Goal: Task Accomplishment & Management: Manage account settings

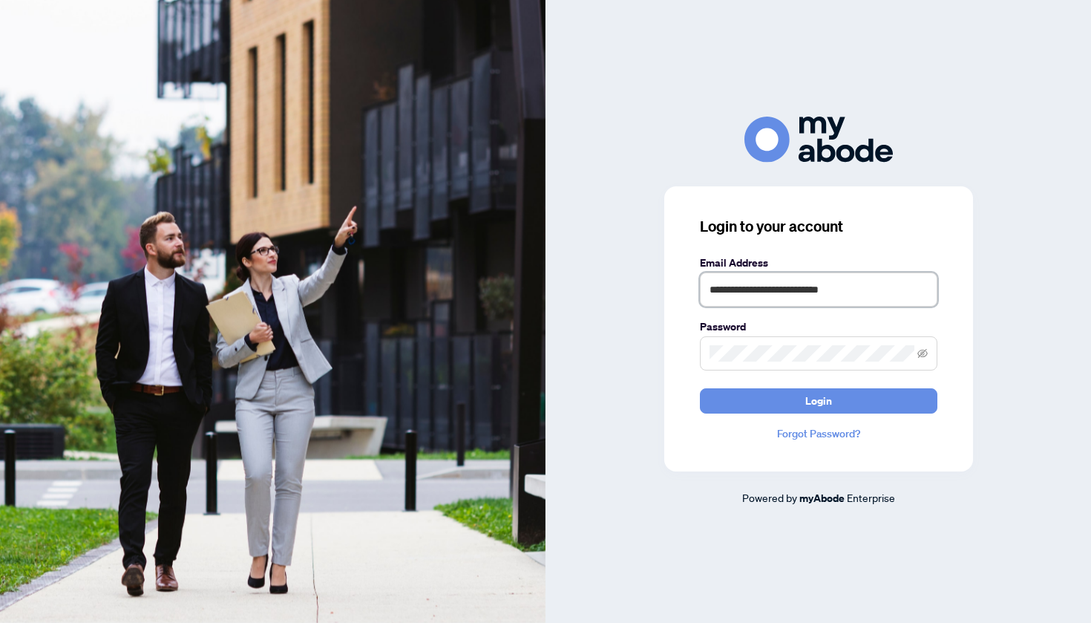
type input "**********"
click at [818, 400] on button "Login" at bounding box center [819, 400] width 238 height 25
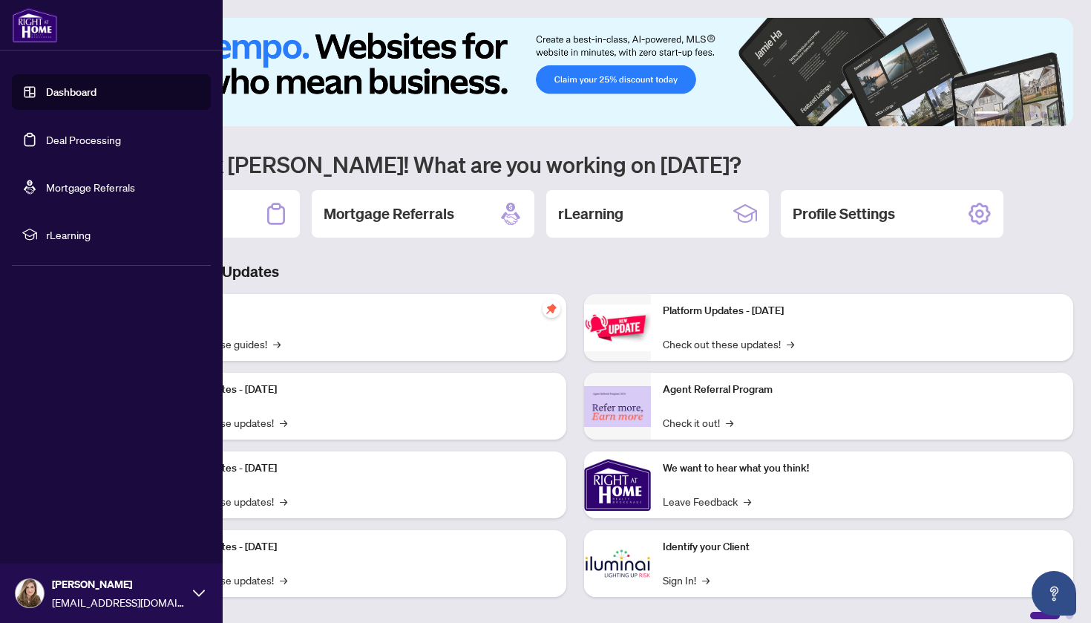
click at [46, 138] on link "Deal Processing" at bounding box center [83, 139] width 75 height 13
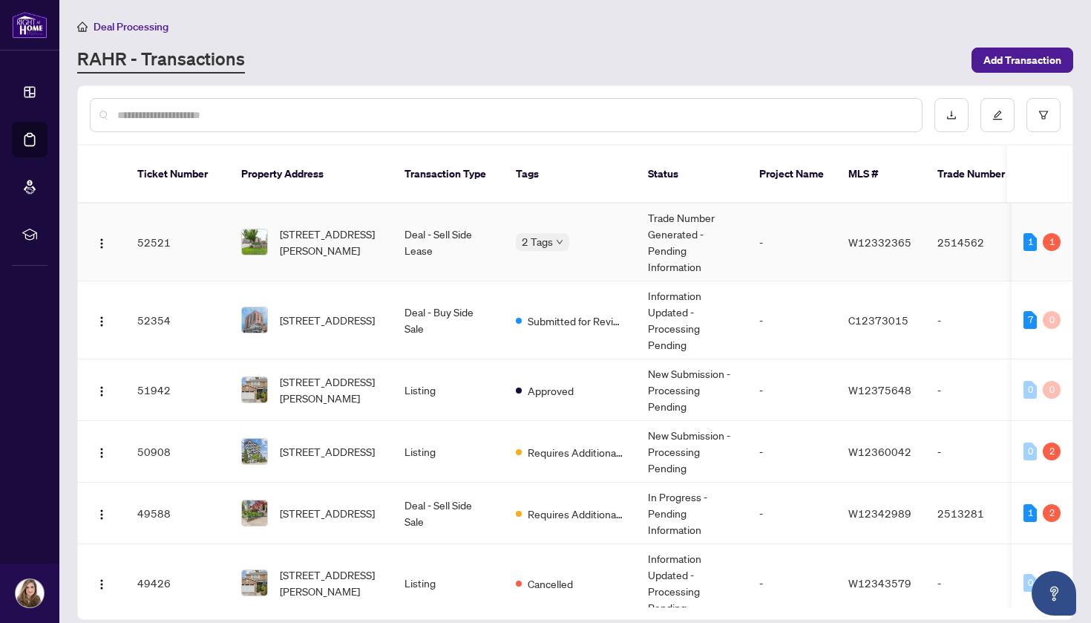
click at [536, 224] on body "Dashboard Deal Processing Mortgage Referrals rLearning [PERSON_NAME] [EMAIL_ADD…" at bounding box center [545, 311] width 1091 height 623
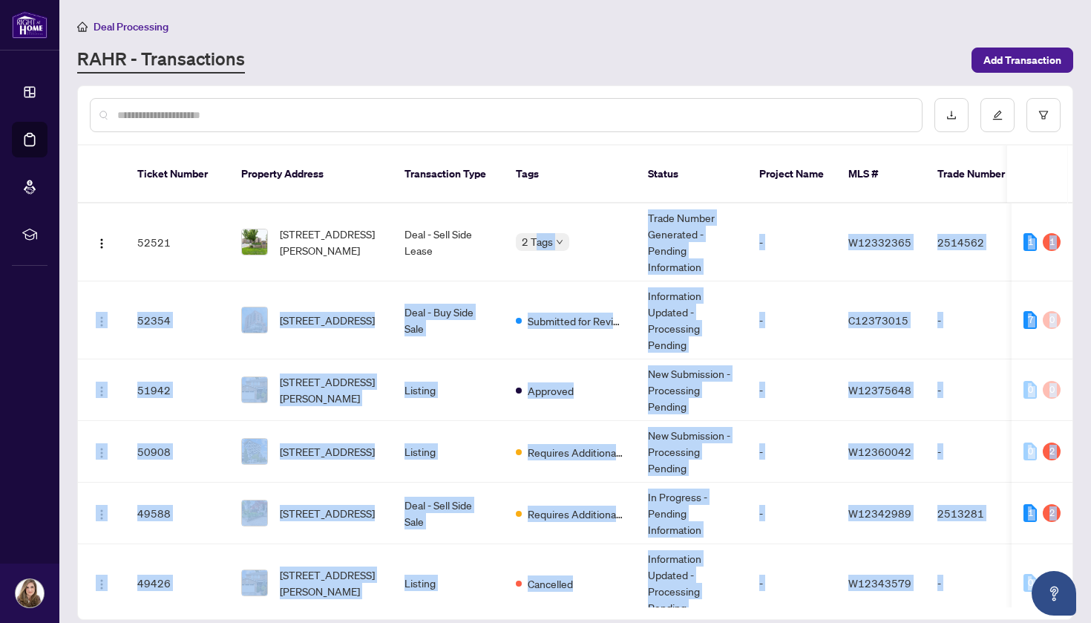
click at [536, 233] on span "2 Tags" at bounding box center [537, 241] width 31 height 17
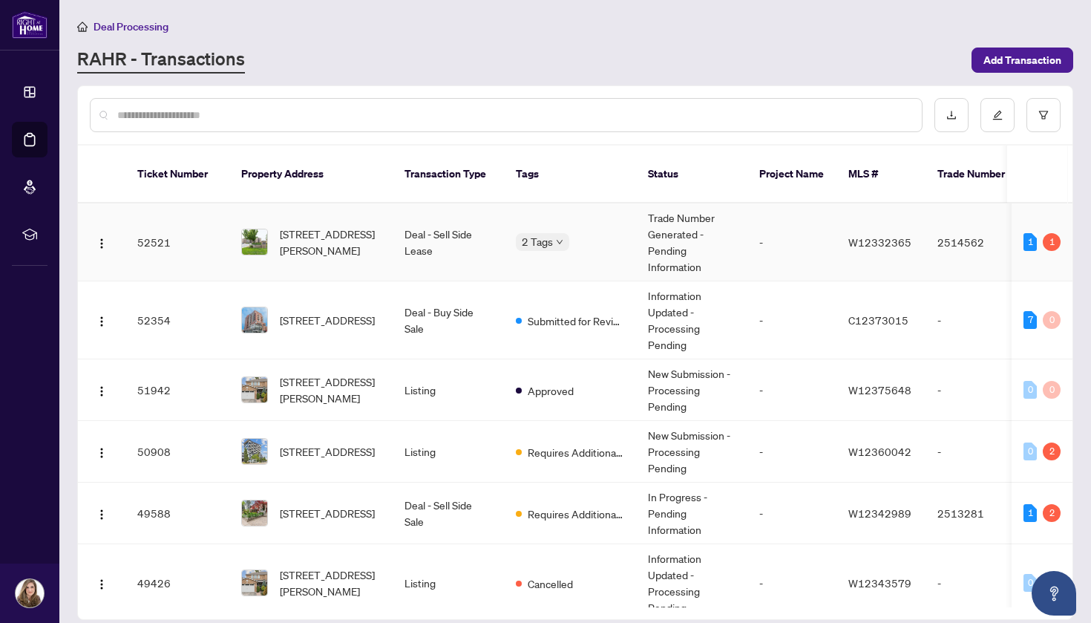
click at [958, 255] on td "2514562" at bounding box center [978, 242] width 104 height 78
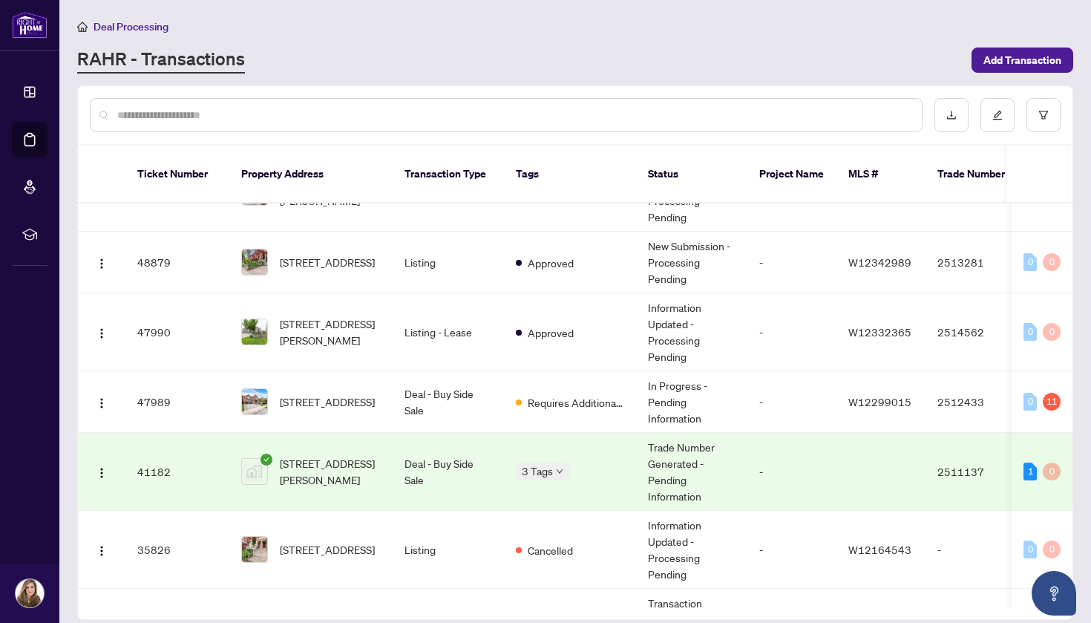
scroll to position [400, 0]
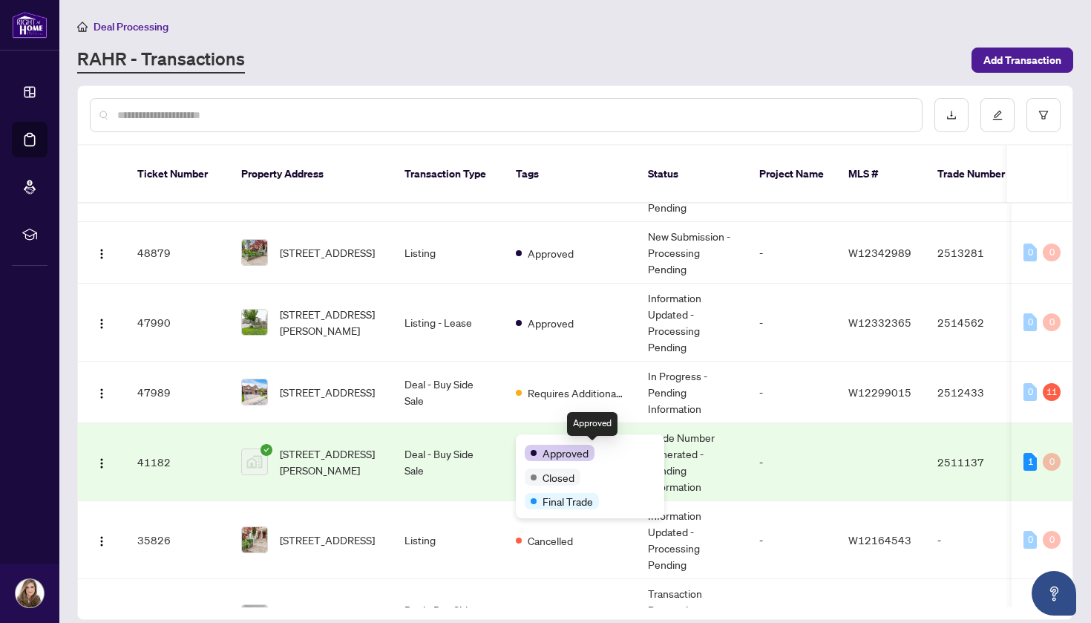
click at [535, 450] on span at bounding box center [534, 453] width 6 height 6
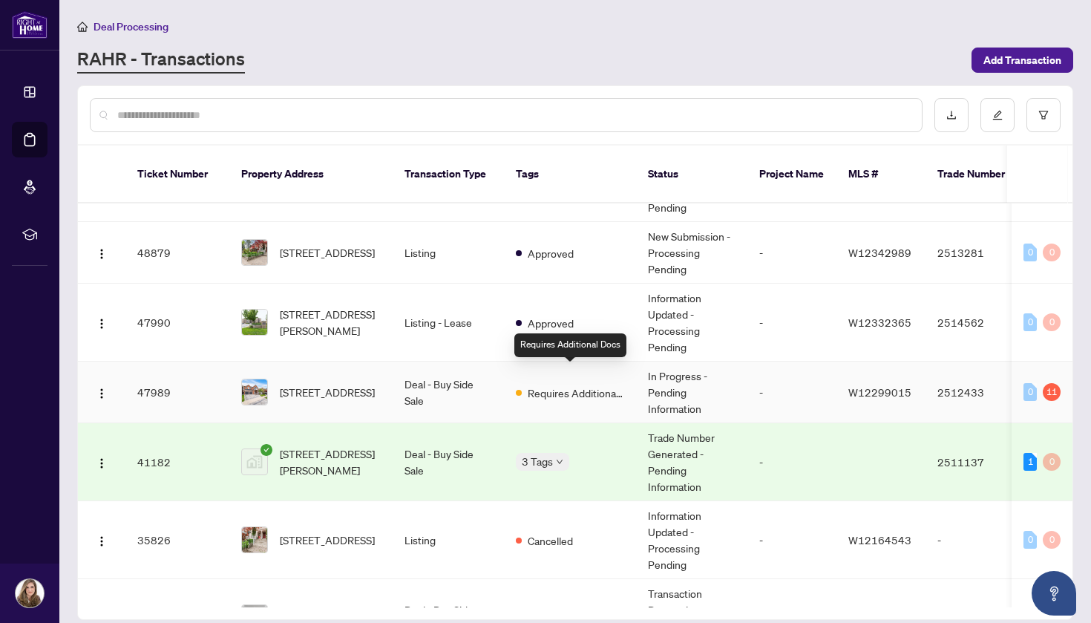
click at [557, 385] on span "Requires Additional Docs" at bounding box center [576, 393] width 97 height 16
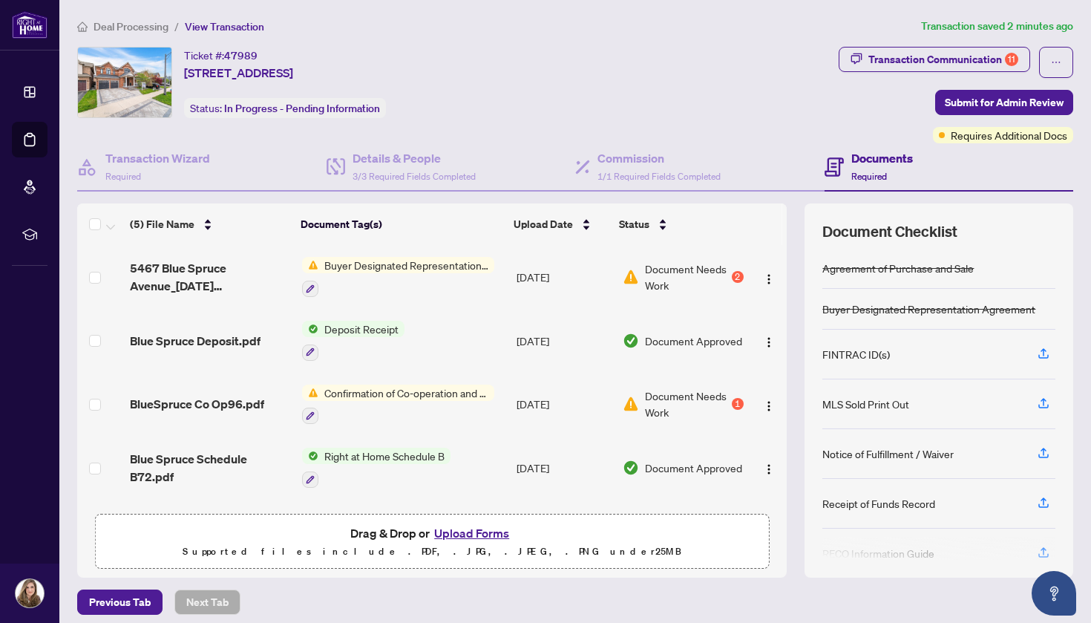
click at [357, 396] on span "Confirmation of Co-operation and Representation—Buyer/Seller" at bounding box center [406, 393] width 176 height 16
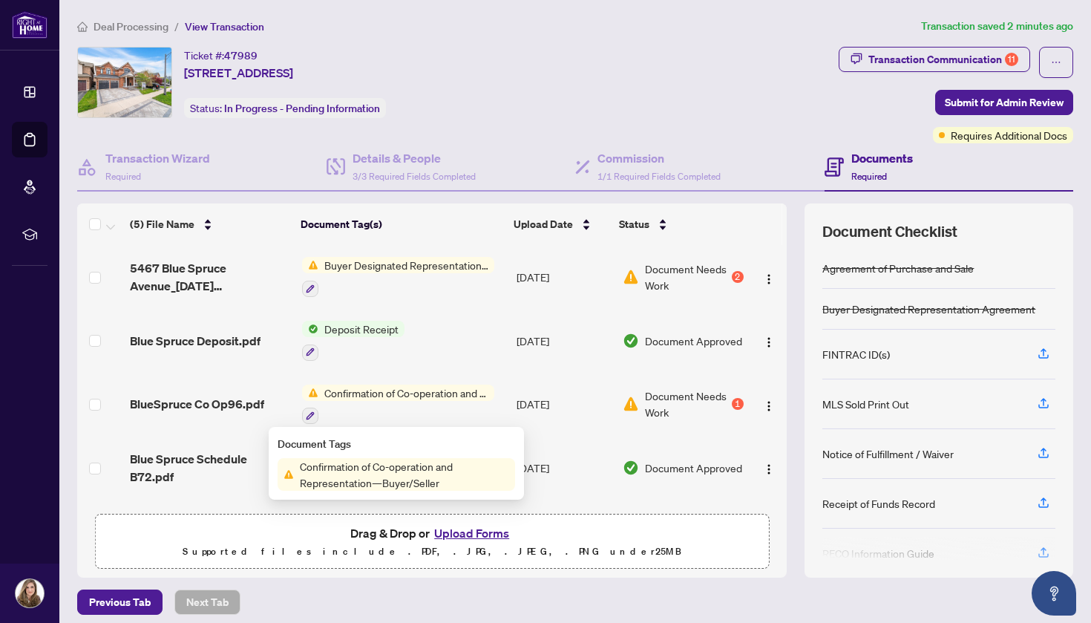
click at [338, 474] on span "Confirmation of Co-operation and Representation—Buyer/Seller" at bounding box center [404, 474] width 221 height 33
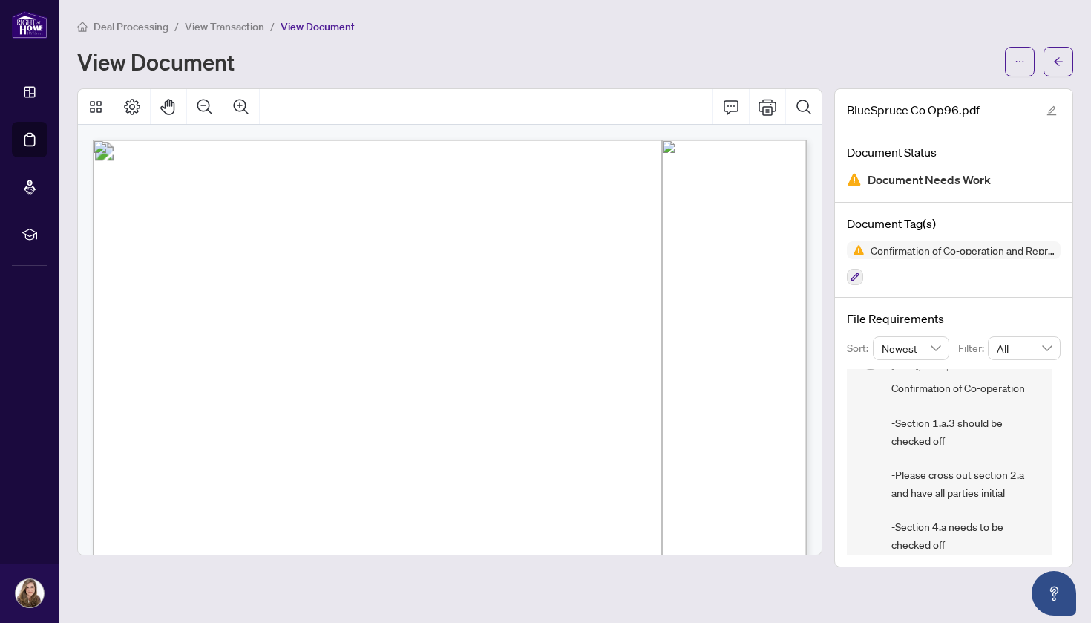
scroll to position [42, 0]
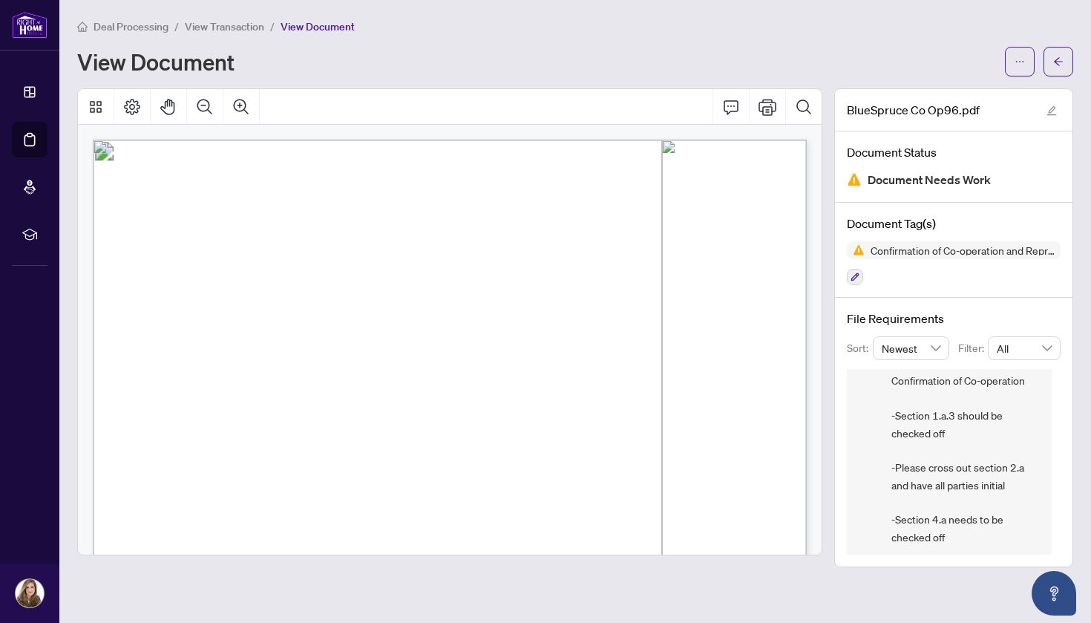
click at [385, 364] on span "Commission shall be deemed to include other remuneration." at bounding box center [262, 361] width 244 height 12
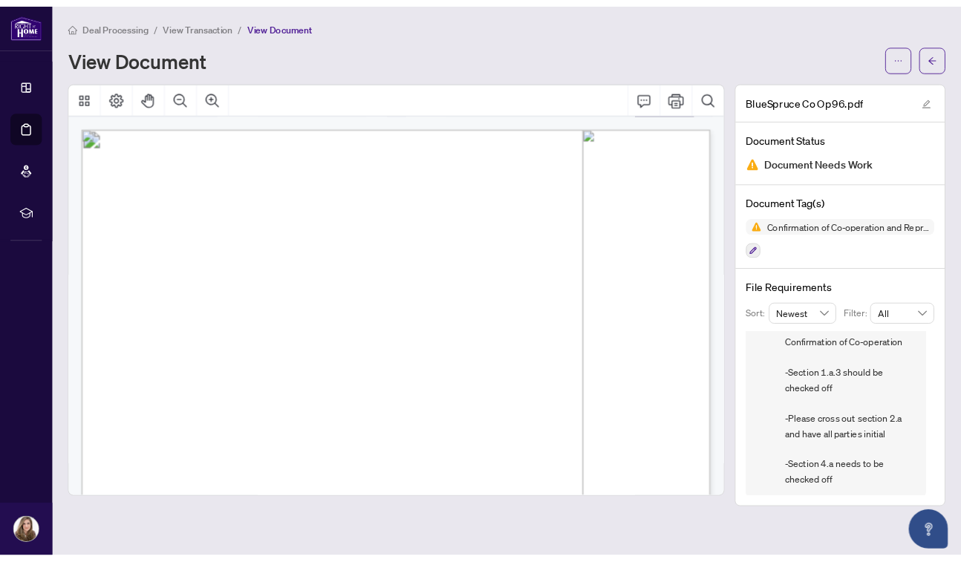
scroll to position [0, 0]
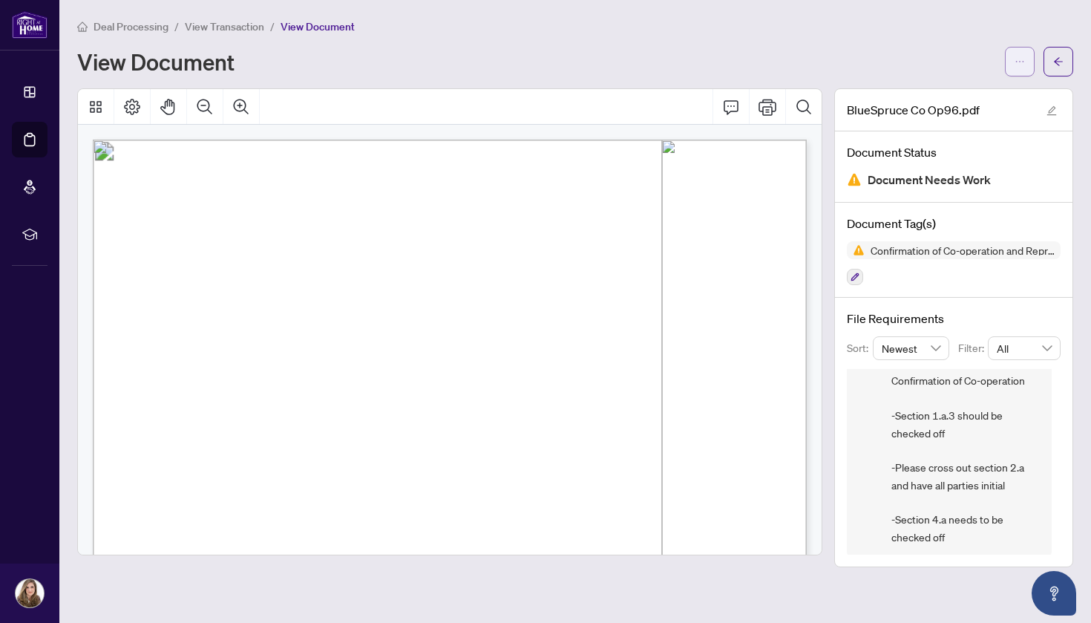
click at [1027, 68] on button "button" at bounding box center [1020, 62] width 30 height 30
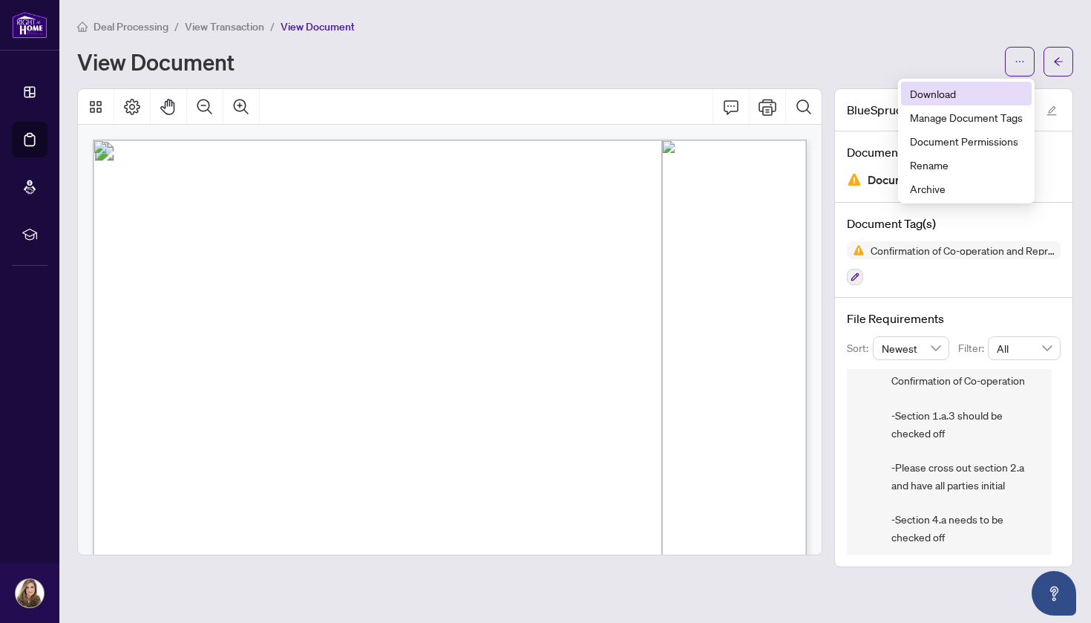
click at [940, 91] on span "Download" at bounding box center [966, 93] width 113 height 16
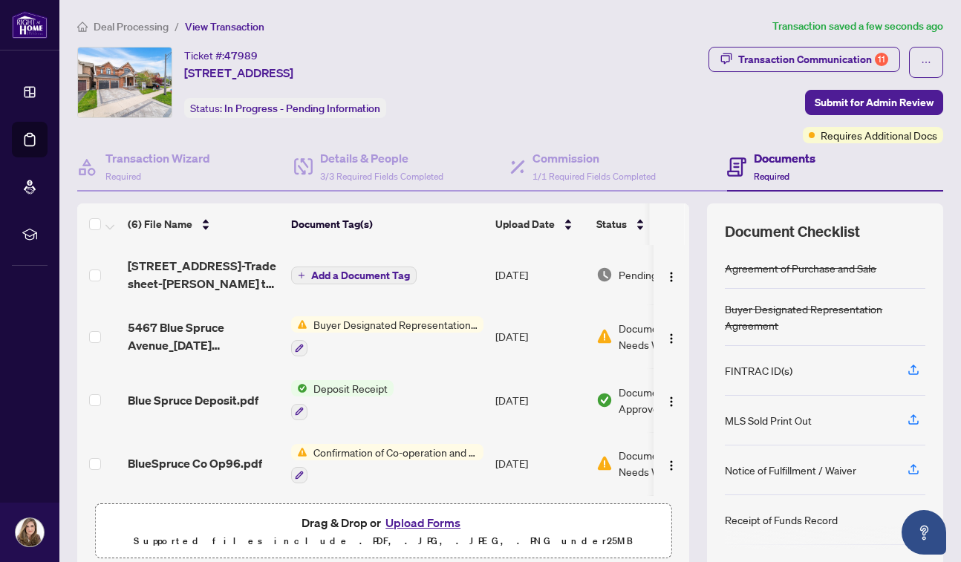
click at [399, 328] on span "Buyer Designated Representation Agreement" at bounding box center [395, 324] width 176 height 16
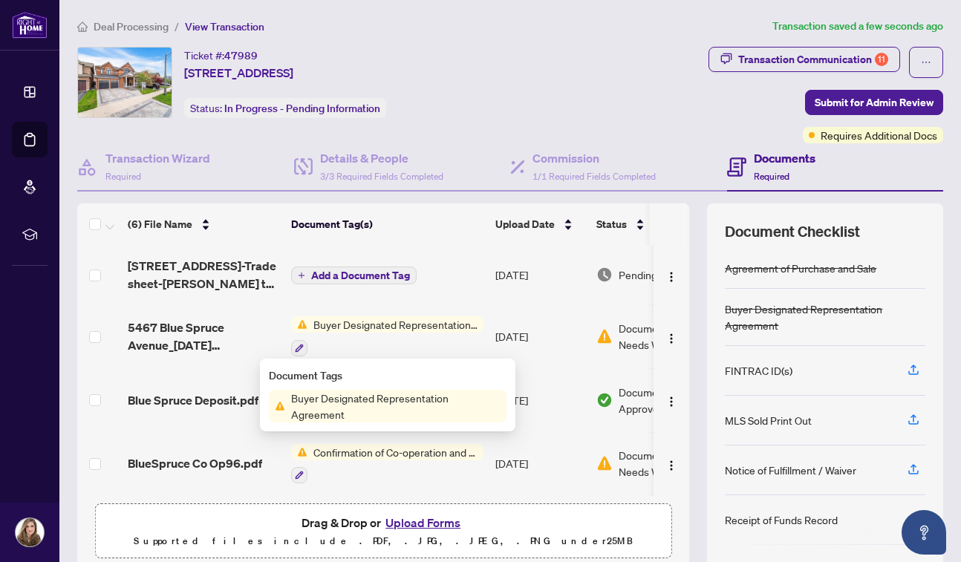
click at [394, 407] on span "Buyer Designated Representation Agreement" at bounding box center [395, 406] width 221 height 33
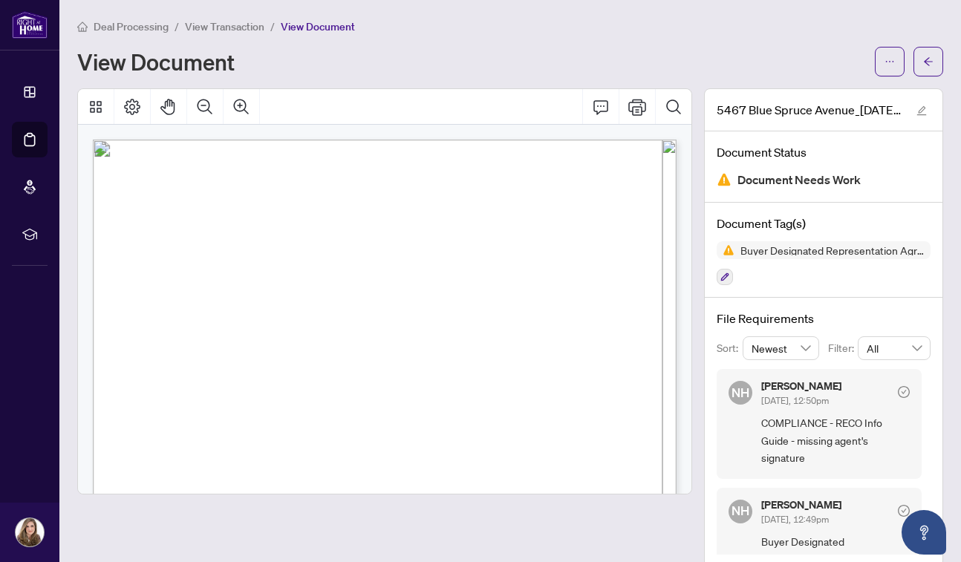
click at [684, 40] on div "Deal Processing / View Transaction / View Document View Document" at bounding box center [510, 47] width 866 height 59
click at [641, 162] on span "Page 1" at bounding box center [715, 509] width 1234 height 722
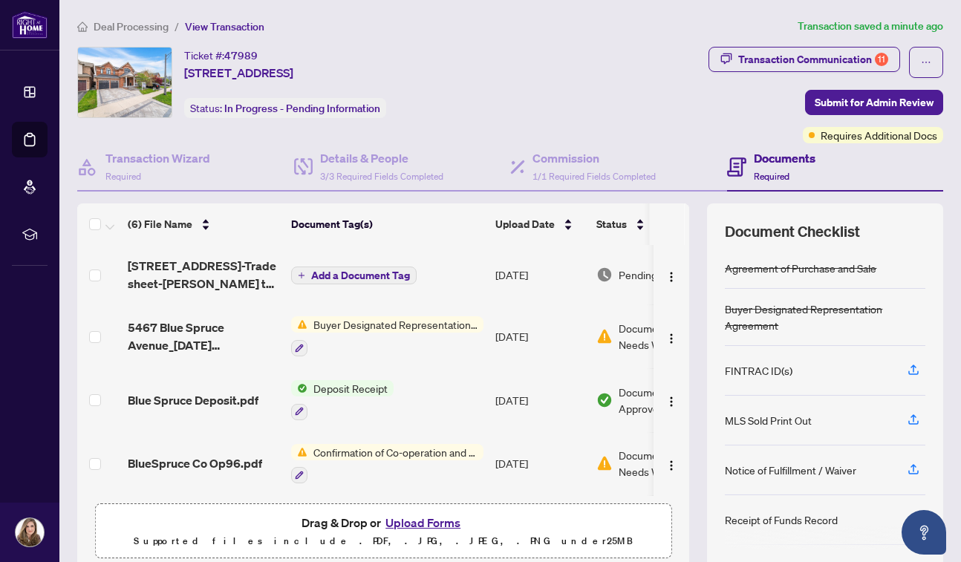
click at [434, 265] on td "Add a Document Tag" at bounding box center [387, 274] width 204 height 59
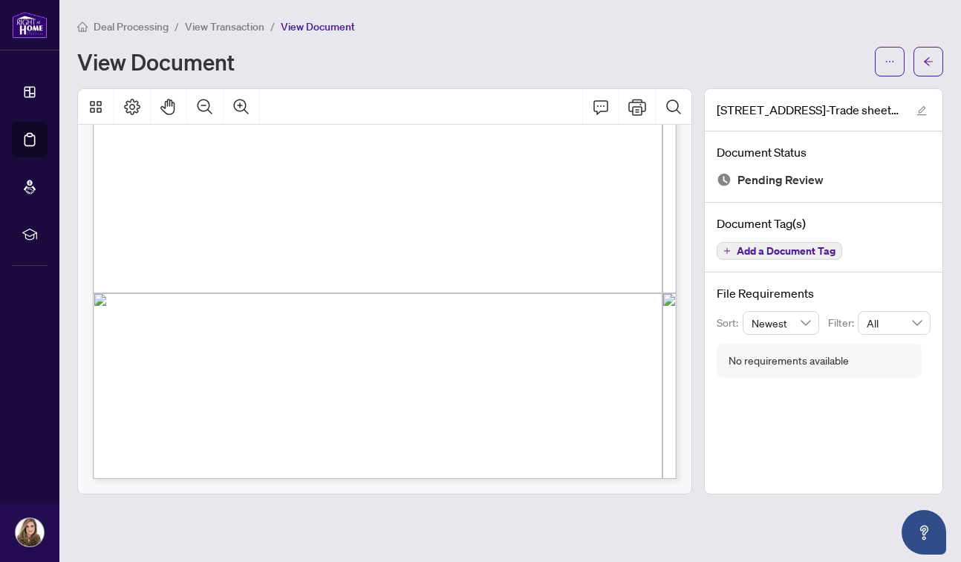
scroll to position [416, 0]
click at [923, 62] on icon "arrow-left" at bounding box center [928, 61] width 10 height 10
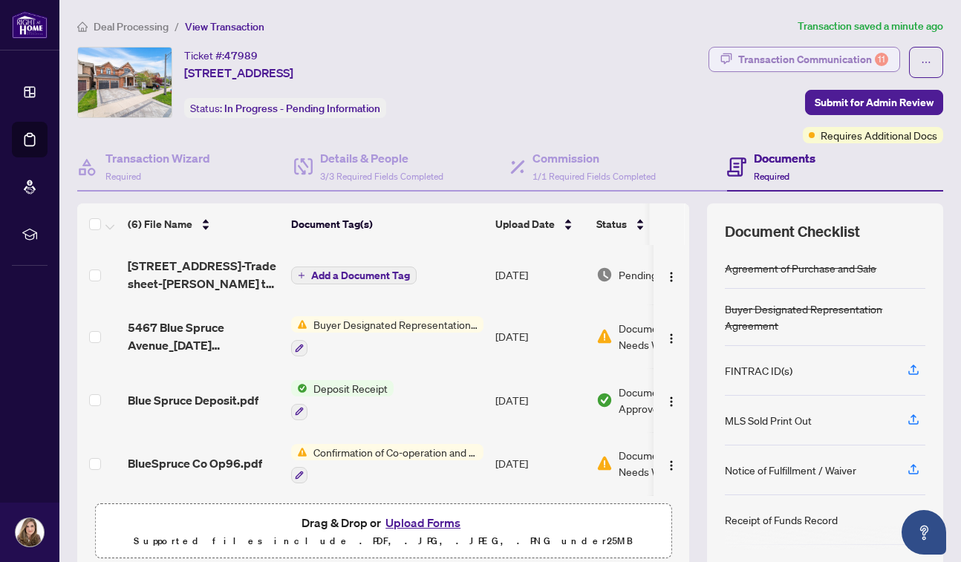
click at [836, 60] on div "Transaction Communication 11" at bounding box center [813, 60] width 150 height 24
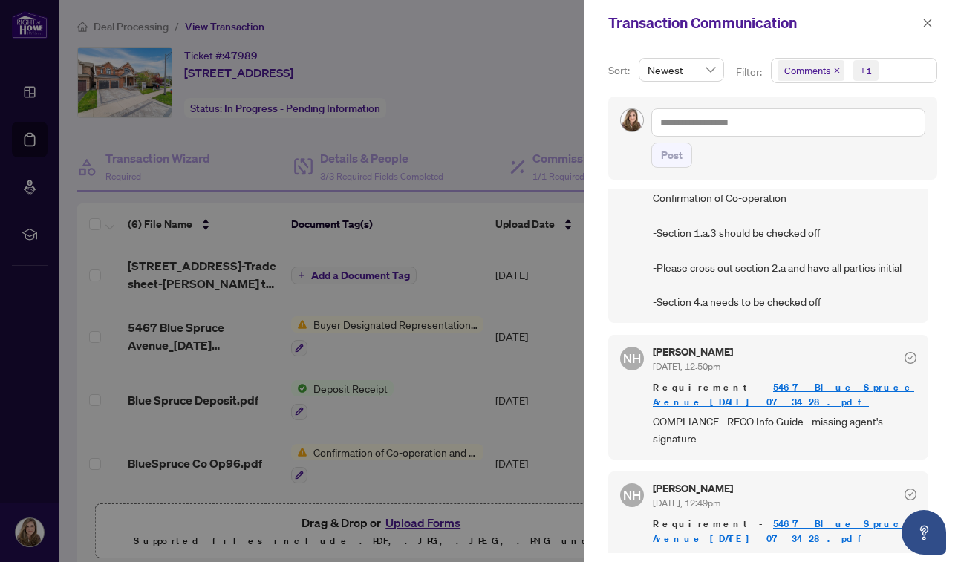
scroll to position [1577, 0]
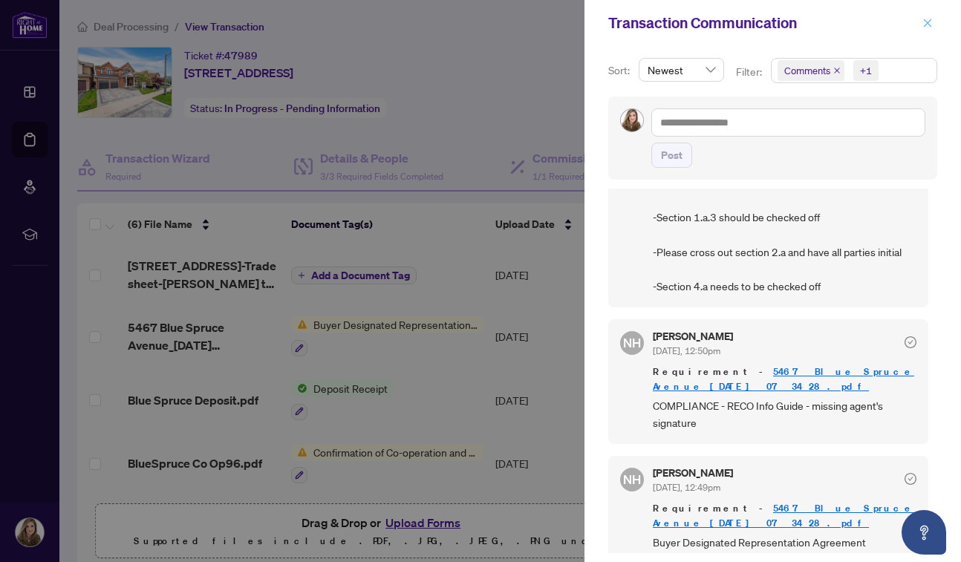
click at [927, 22] on icon "close" at bounding box center [927, 23] width 10 height 10
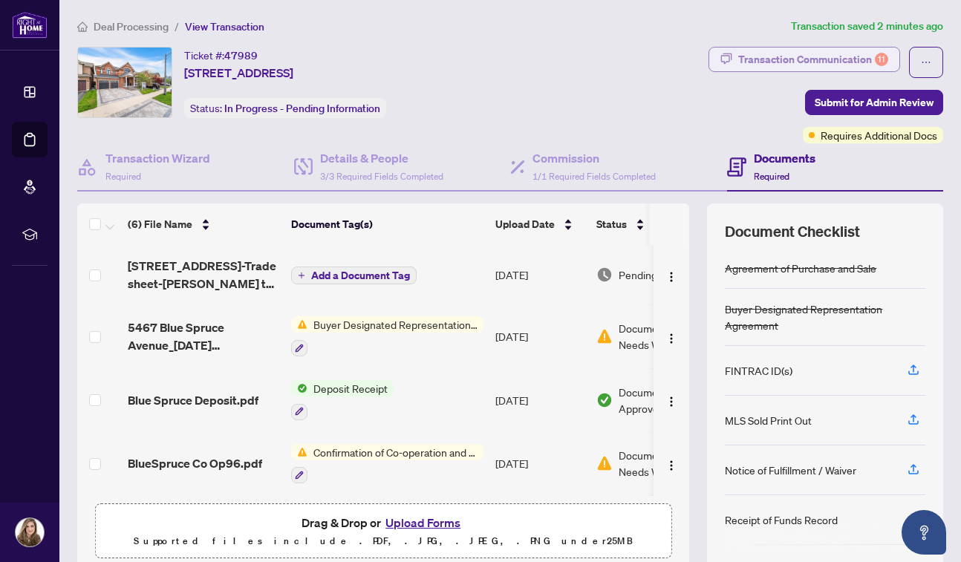
click at [817, 66] on div "Transaction Communication 11" at bounding box center [813, 60] width 150 height 24
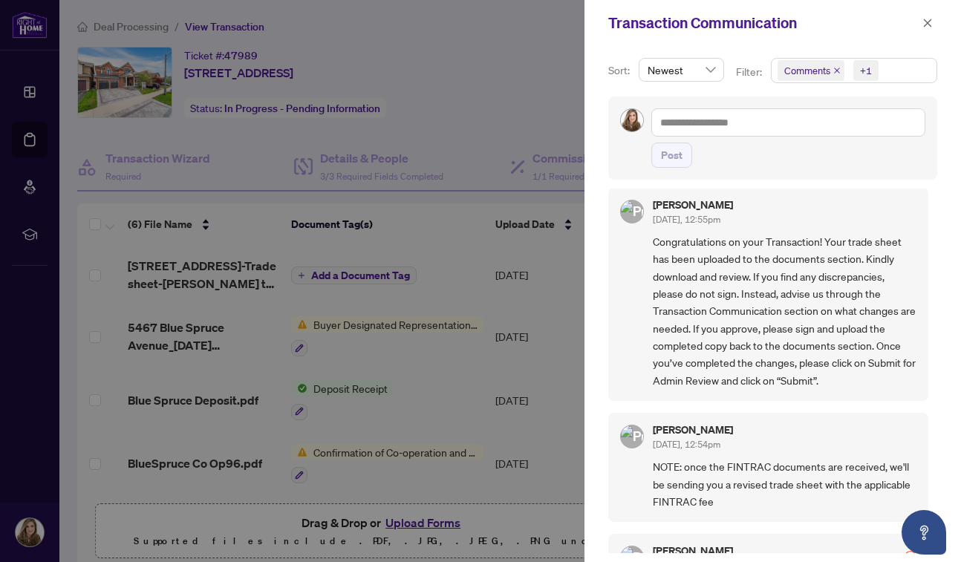
scroll to position [0, 0]
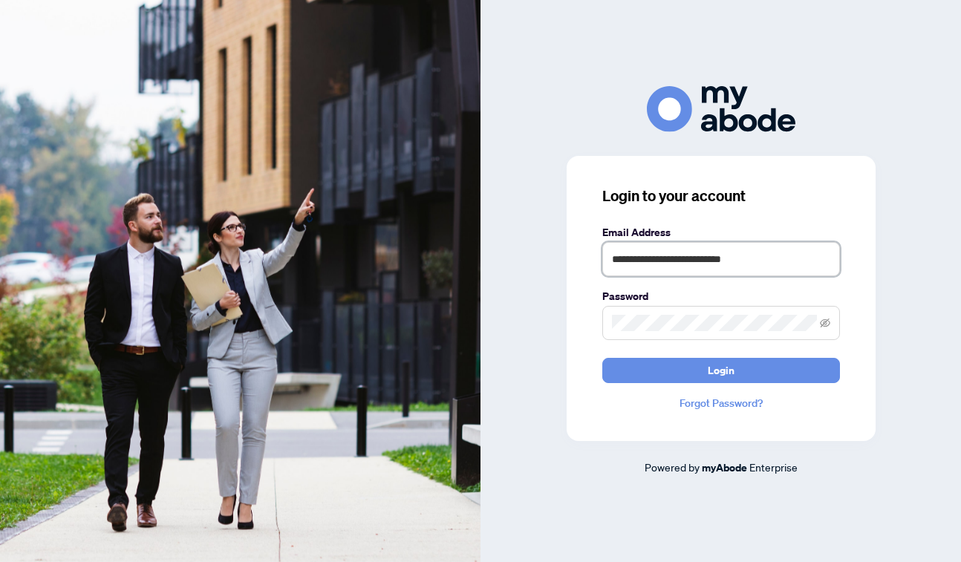
type input "**********"
click at [720, 370] on button "Login" at bounding box center [721, 370] width 238 height 25
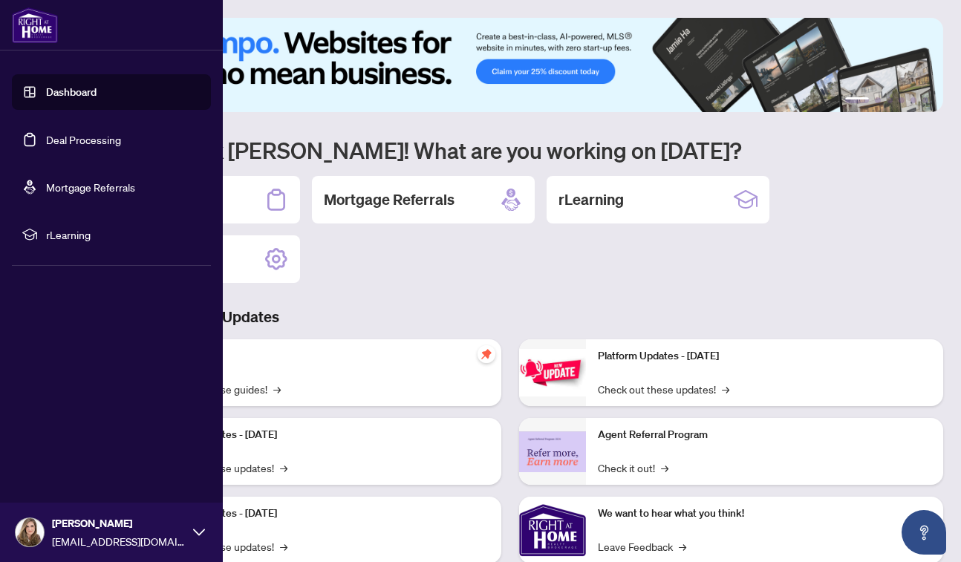
click at [58, 142] on link "Deal Processing" at bounding box center [83, 139] width 75 height 13
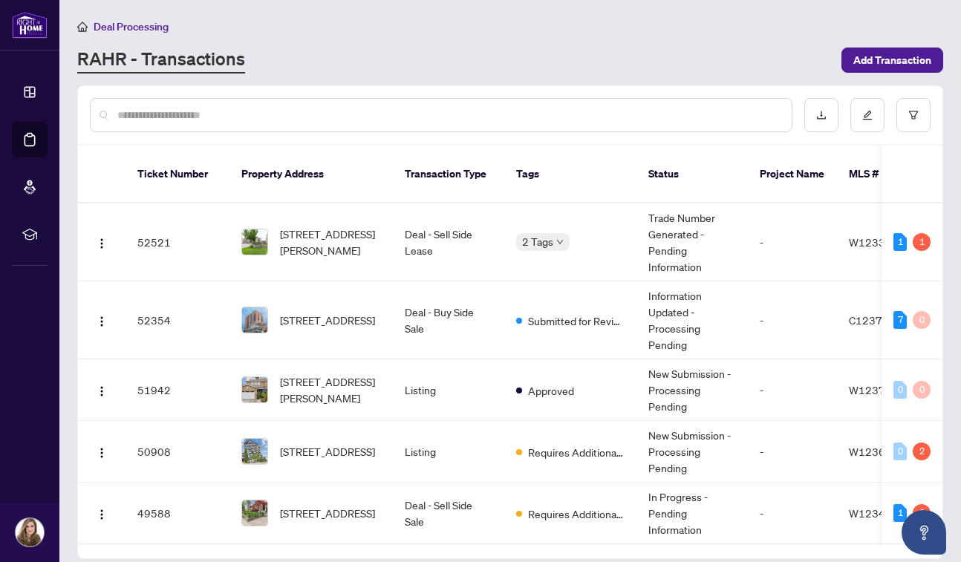
click at [396, 50] on div "RAHR - Transactions" at bounding box center [454, 60] width 755 height 27
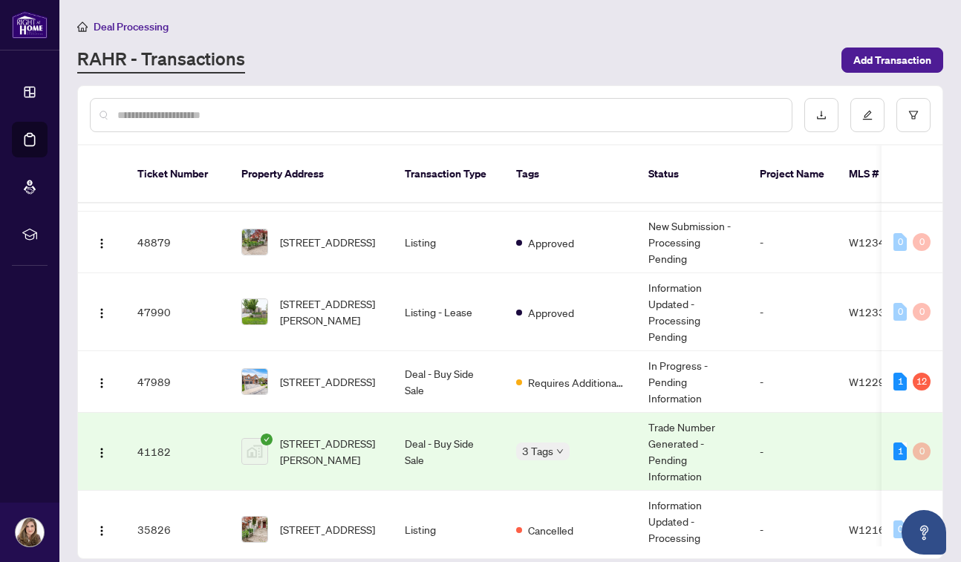
scroll to position [399, 0]
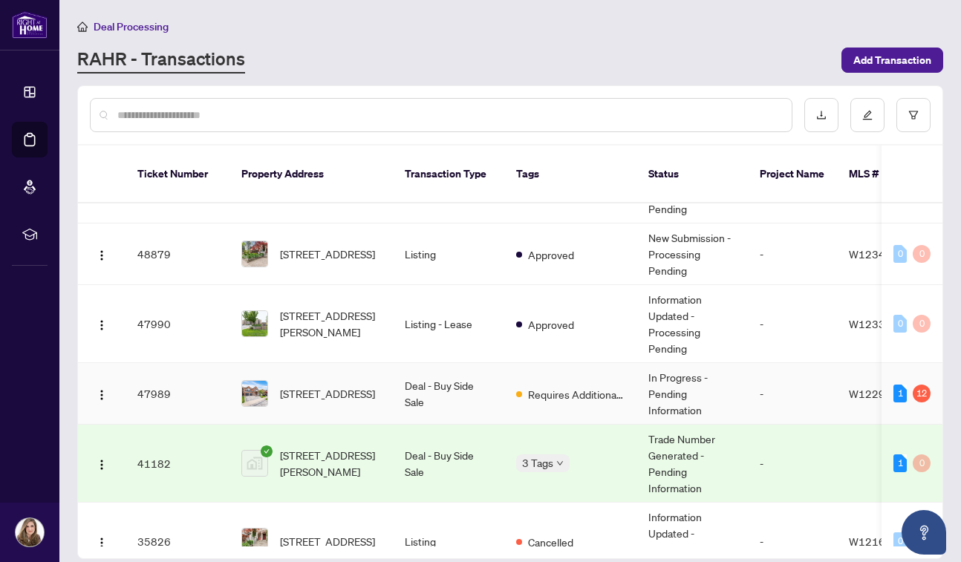
click at [561, 363] on td "Requires Additional Docs" at bounding box center [570, 394] width 132 height 62
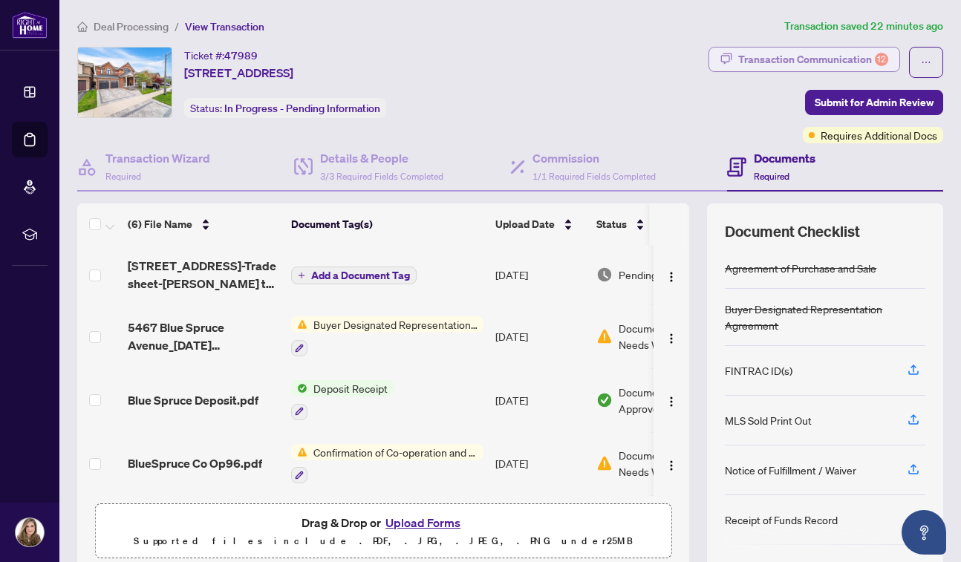
click at [848, 64] on div "Transaction Communication 12" at bounding box center [813, 60] width 150 height 24
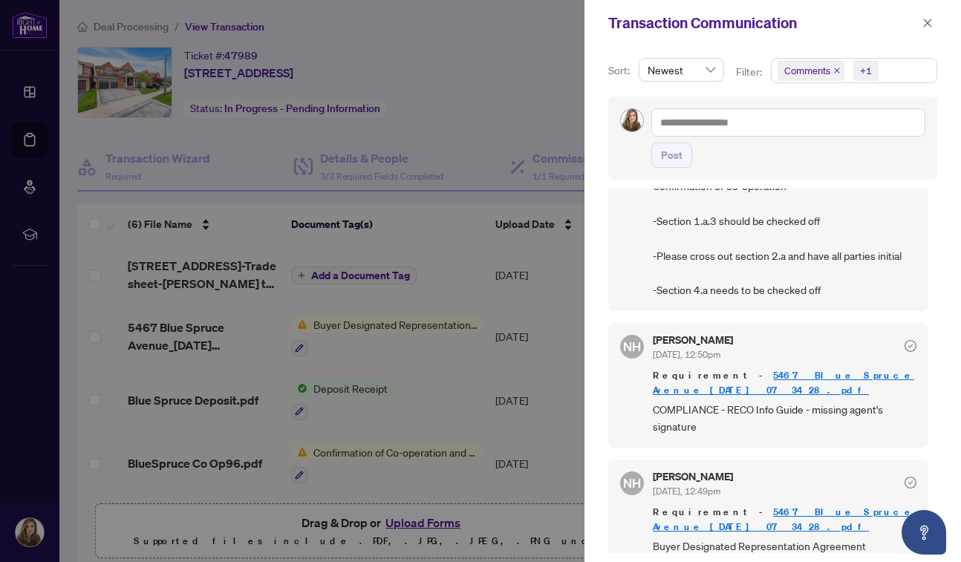
scroll to position [1577, 0]
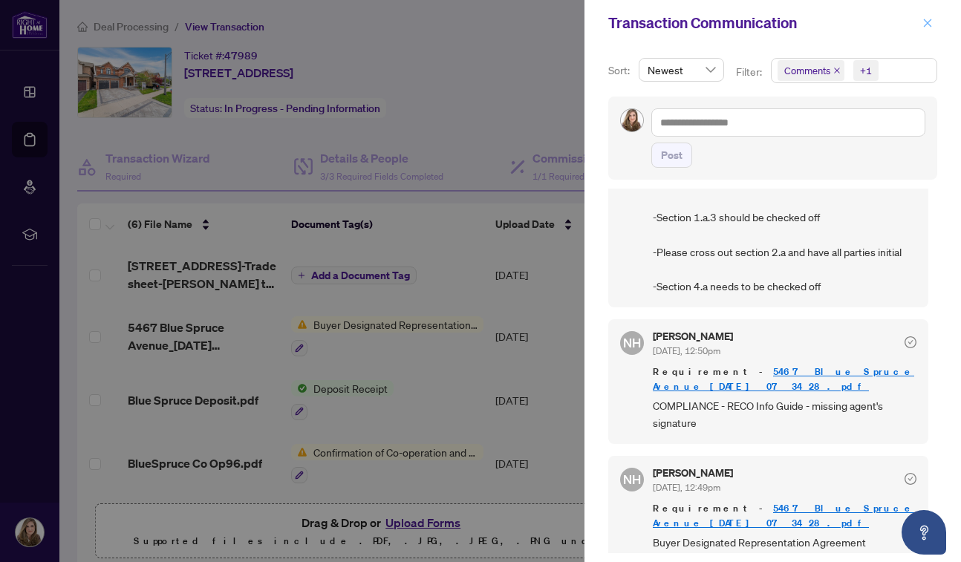
click at [928, 26] on icon "close" at bounding box center [927, 23] width 10 height 10
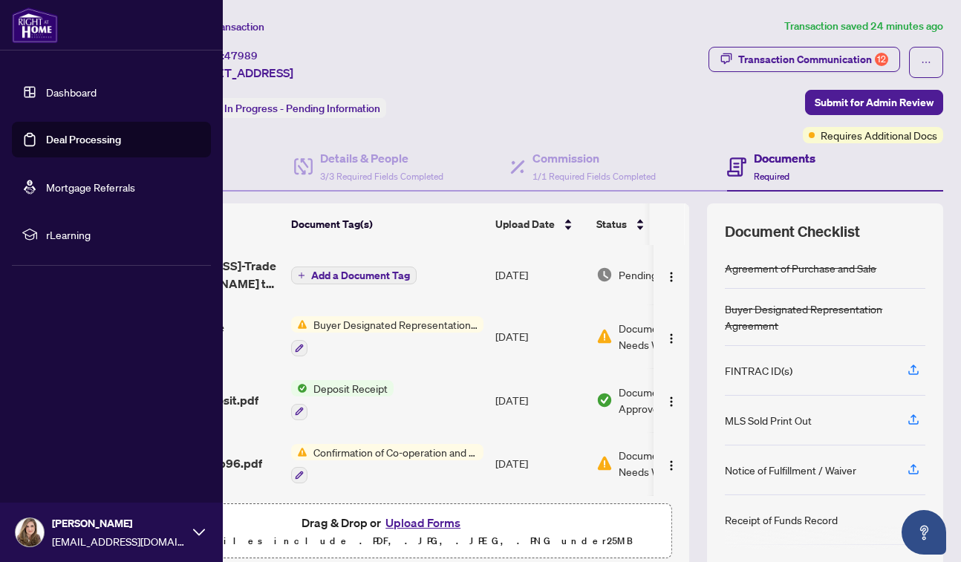
click at [46, 138] on link "Deal Processing" at bounding box center [83, 139] width 75 height 13
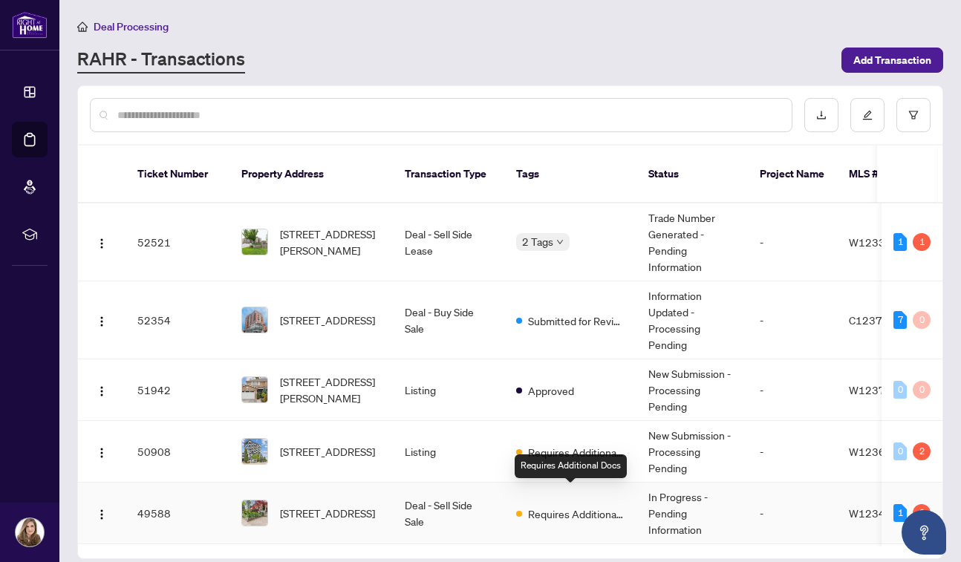
click at [569, 504] on div "Requires Additional Docs" at bounding box center [570, 513] width 108 height 18
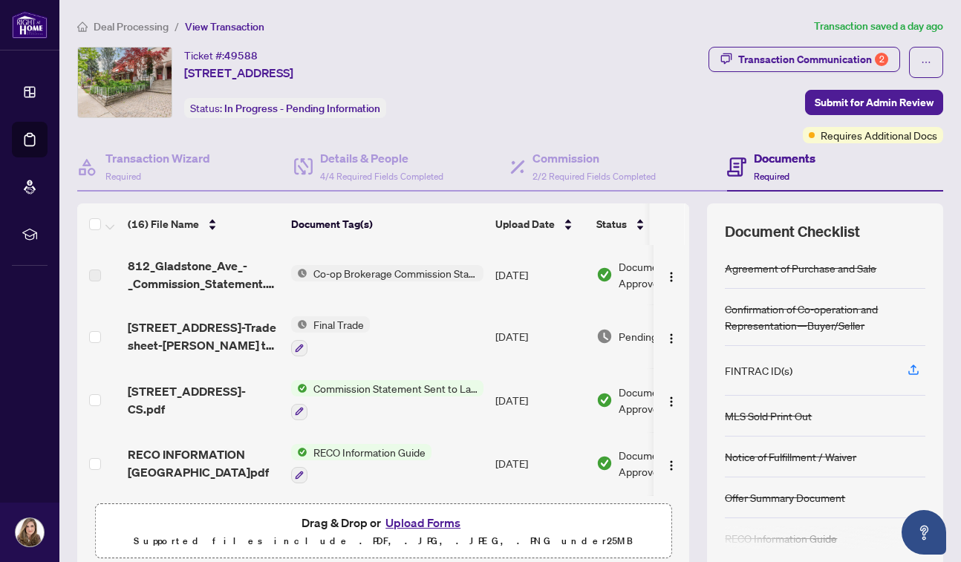
click at [457, 272] on span "Co-op Brokerage Commission Statement" at bounding box center [395, 273] width 176 height 16
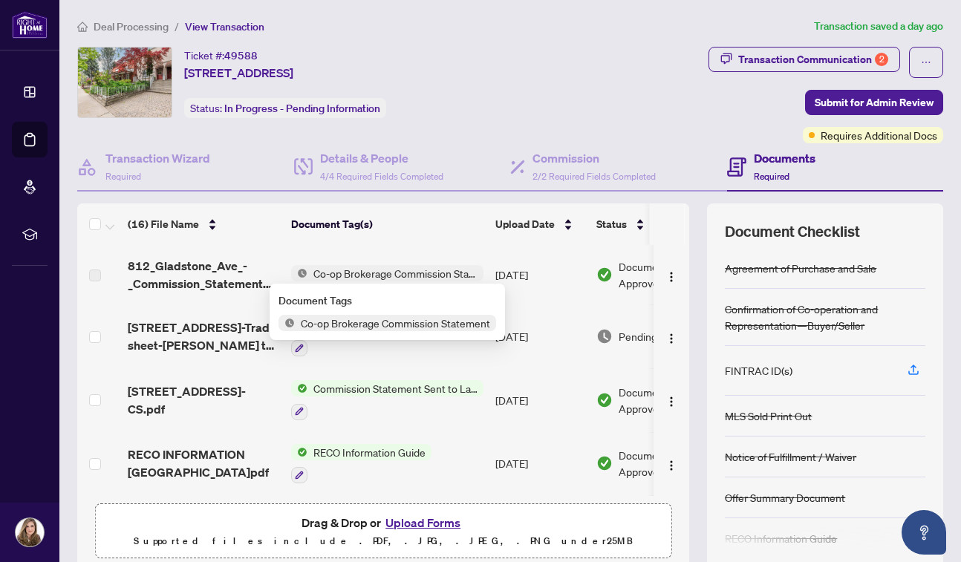
click at [434, 327] on span "Co-op Brokerage Commission Statement" at bounding box center [395, 323] width 201 height 16
click at [459, 266] on span "Co-op Brokerage Commission Statement" at bounding box center [395, 273] width 176 height 16
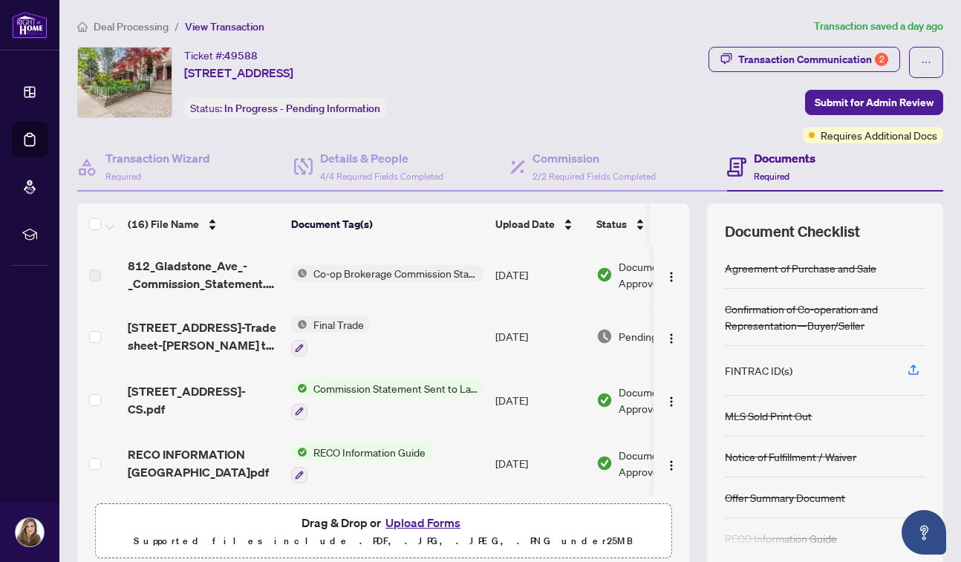
click at [343, 334] on div "Final Trade" at bounding box center [330, 336] width 79 height 40
click at [192, 331] on span "812 Gladstone Ave-Trade sheet-Amanda to review.pdf" at bounding box center [203, 336] width 151 height 36
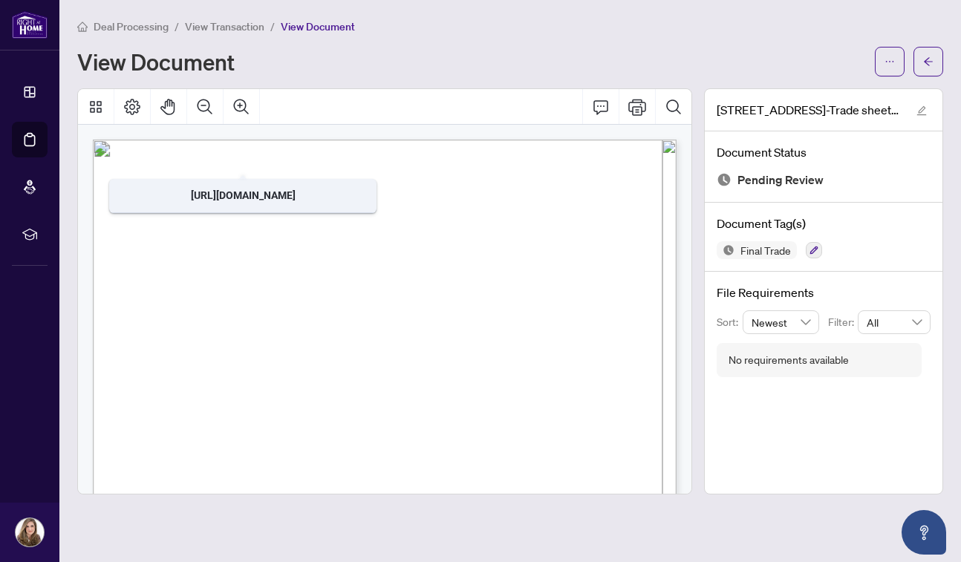
click at [476, 59] on div "View Document" at bounding box center [471, 62] width 788 height 24
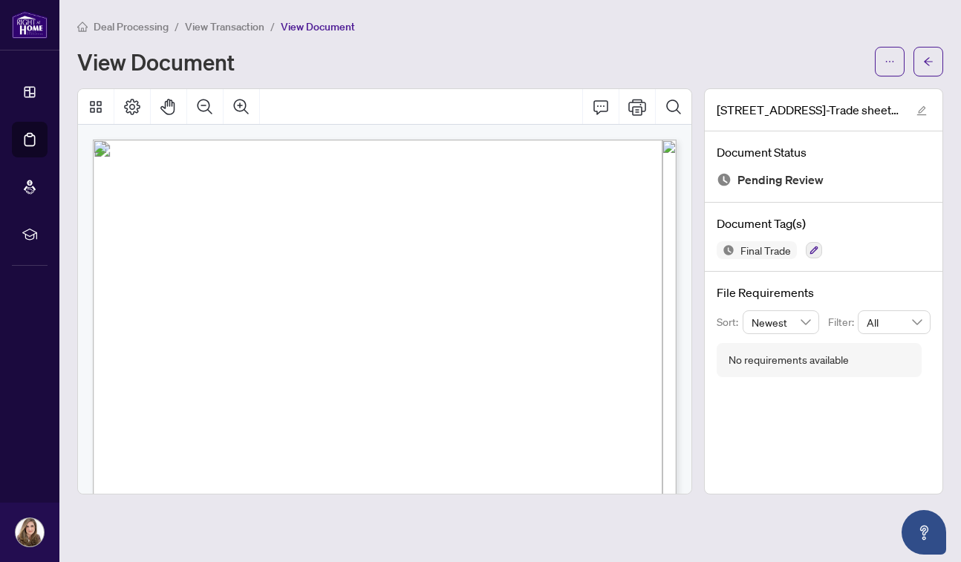
click at [217, 163] on span "Right at Home Realty" at bounding box center [170, 163] width 94 height 10
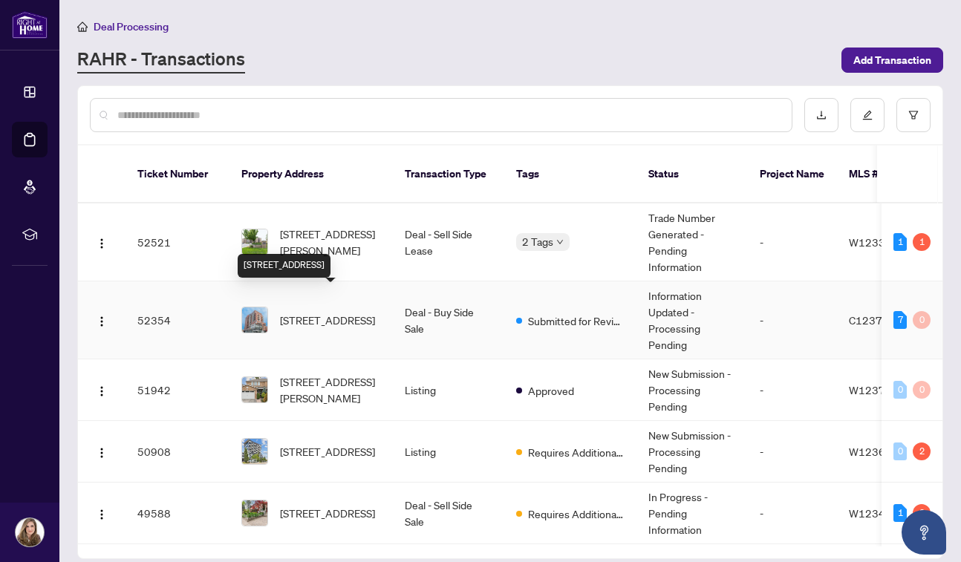
click at [347, 312] on span "406-185 Alberta Ave, Toronto, Ontario M6C 0A5, Canada" at bounding box center [327, 320] width 95 height 16
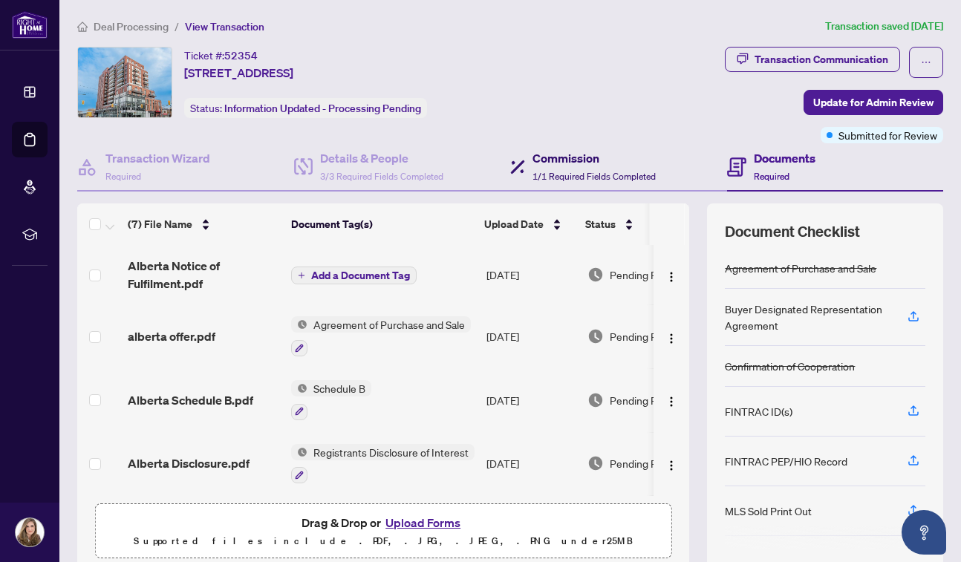
click at [554, 171] on span "1/1 Required Fields Completed" at bounding box center [593, 176] width 123 height 11
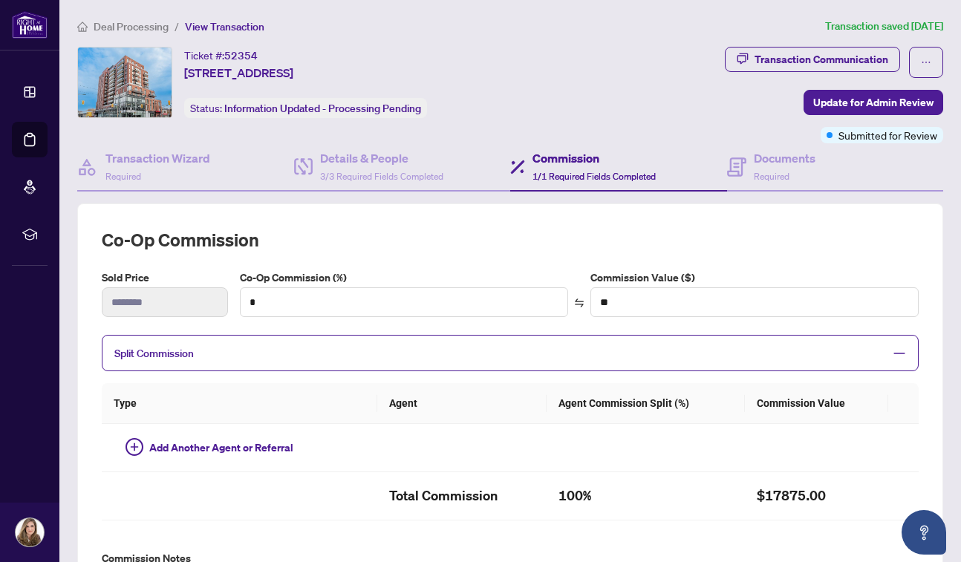
type textarea "**********"
type input "***"
type input "*******"
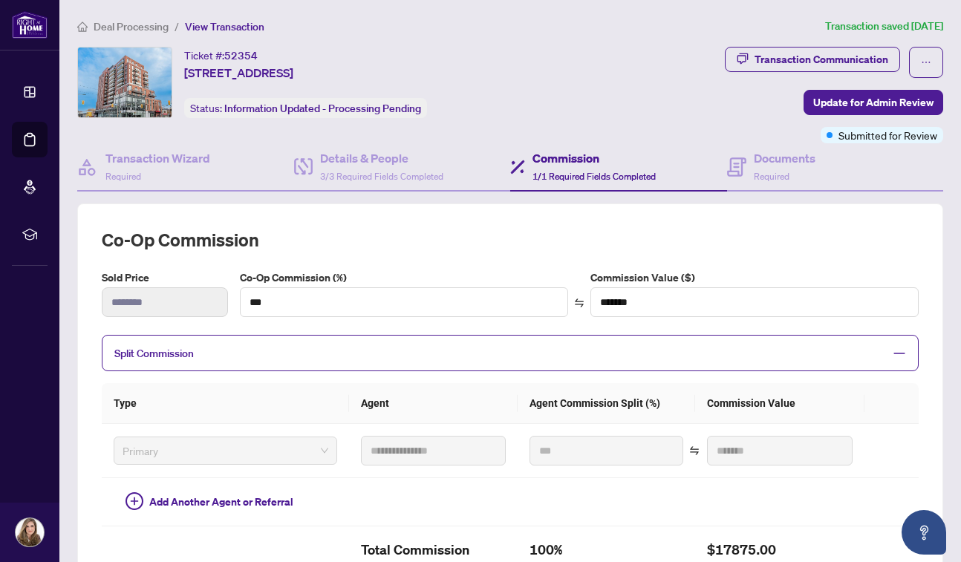
click at [681, 108] on div "Transaction Communication Update for Admin Review Submitted for Review" at bounding box center [761, 95] width 364 height 97
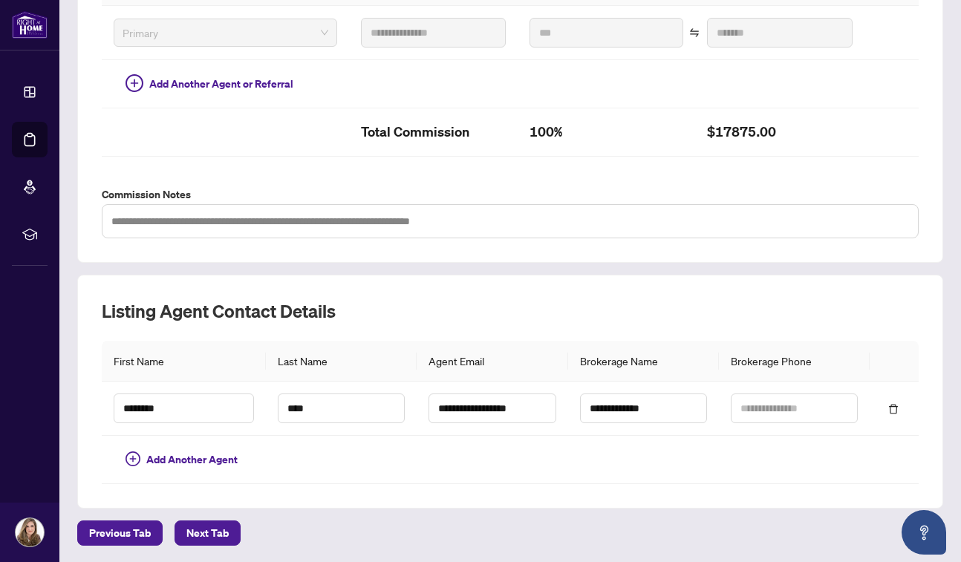
scroll to position [416, 0]
